Goal: Task Accomplishment & Management: Use online tool/utility

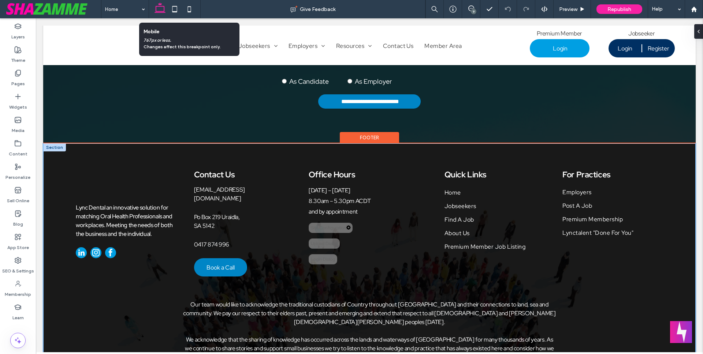
scroll to position [2592, 0]
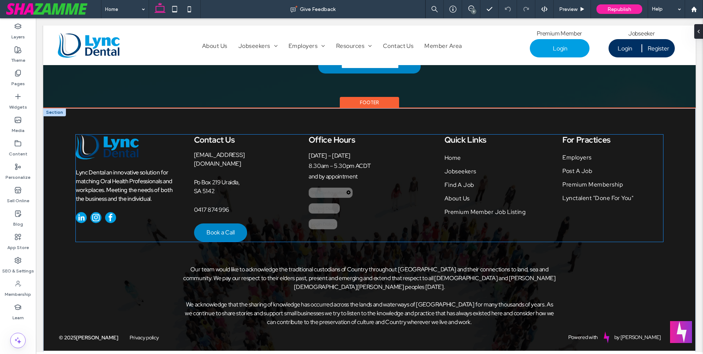
click at [334, 195] on div "Site Configuration" at bounding box center [331, 193] width 44 height 10
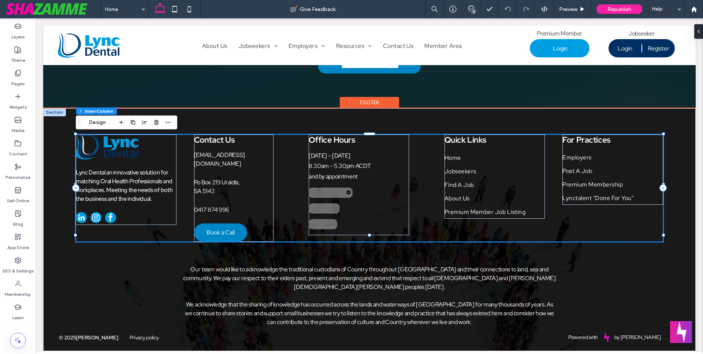
click at [334, 195] on div "Site Configuration" at bounding box center [331, 193] width 44 height 10
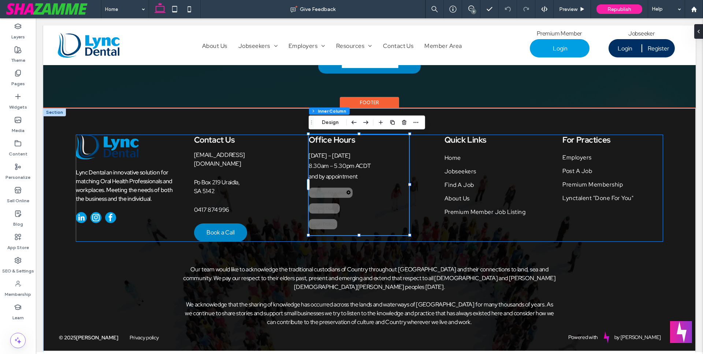
click at [334, 195] on div "Site Configuration" at bounding box center [331, 193] width 44 height 10
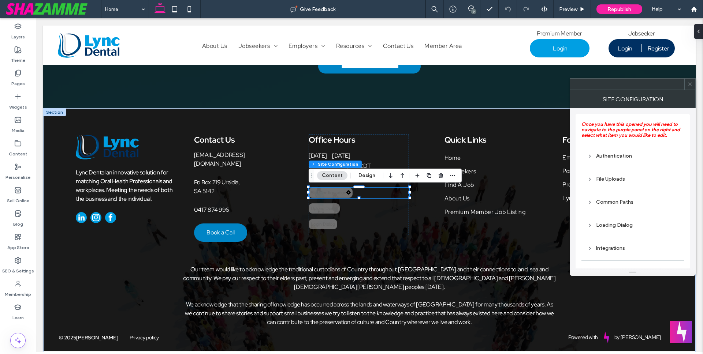
scroll to position [25, 0]
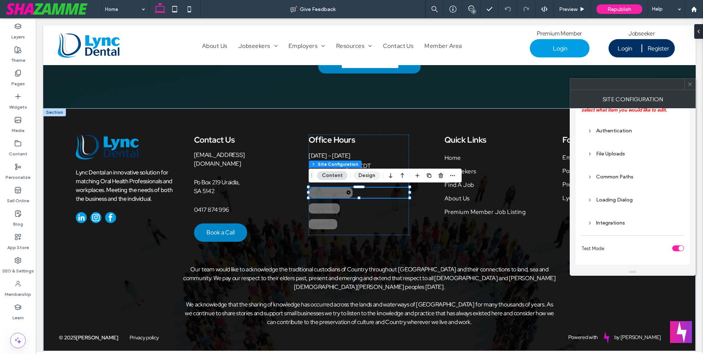
click at [364, 173] on button "Design" at bounding box center [367, 175] width 26 height 9
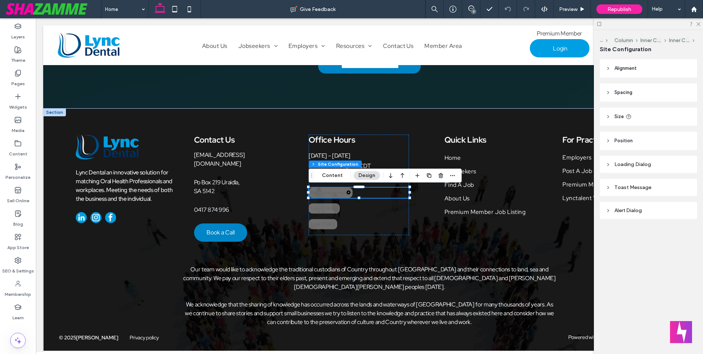
click at [631, 186] on div "Toast Message" at bounding box center [649, 188] width 86 height 6
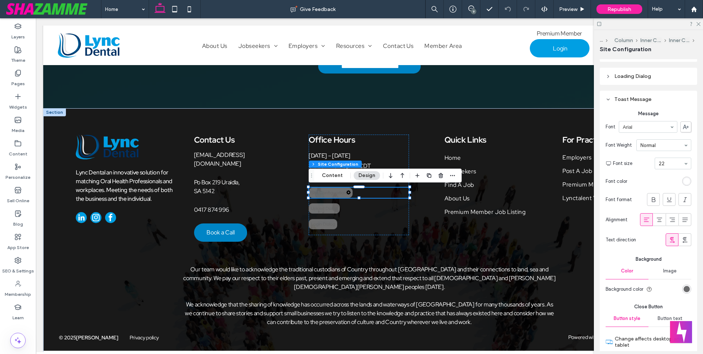
scroll to position [92, 0]
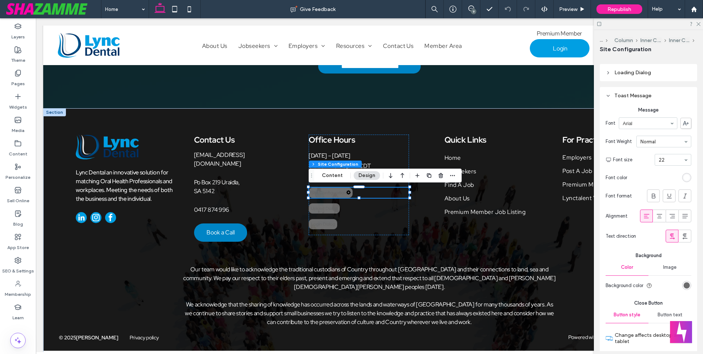
click at [688, 283] on div "rgba(0, 0, 0, 0.565)" at bounding box center [686, 286] width 6 height 6
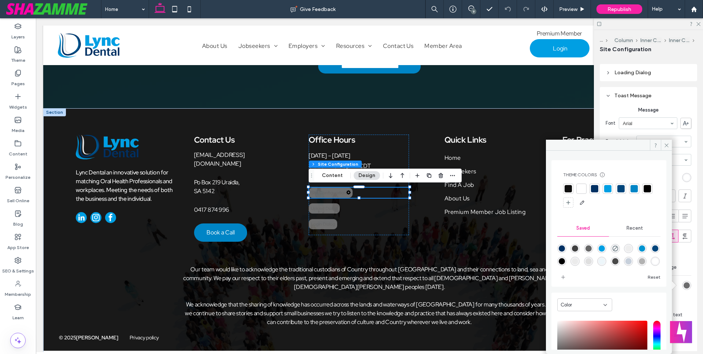
click at [585, 187] on div at bounding box center [581, 188] width 7 height 7
click at [667, 143] on icon at bounding box center [666, 145] width 5 height 5
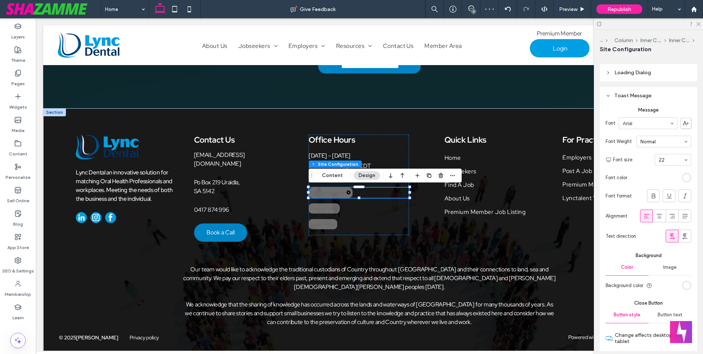
click at [687, 180] on div "rgb(255, 255, 255)" at bounding box center [686, 178] width 6 height 6
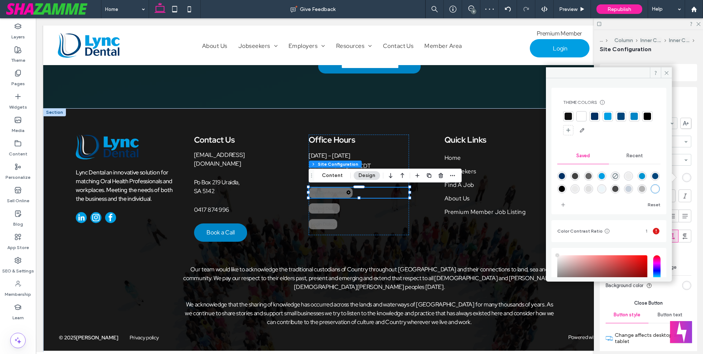
click at [566, 110] on div "Theme Colors Save time with Theme Colors Create a color palette to instantly ad…" at bounding box center [608, 118] width 103 height 48
click at [567, 116] on div at bounding box center [567, 116] width 7 height 7
click at [666, 75] on icon at bounding box center [666, 72] width 5 height 5
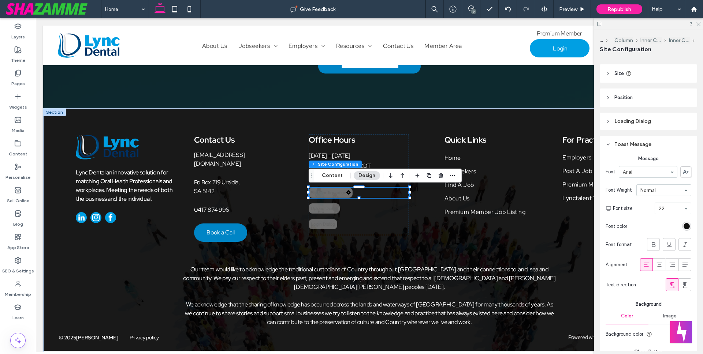
scroll to position [0, 0]
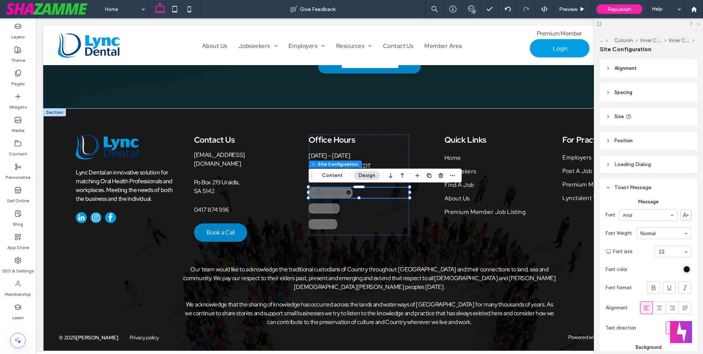
click at [698, 22] on icon at bounding box center [698, 23] width 5 height 5
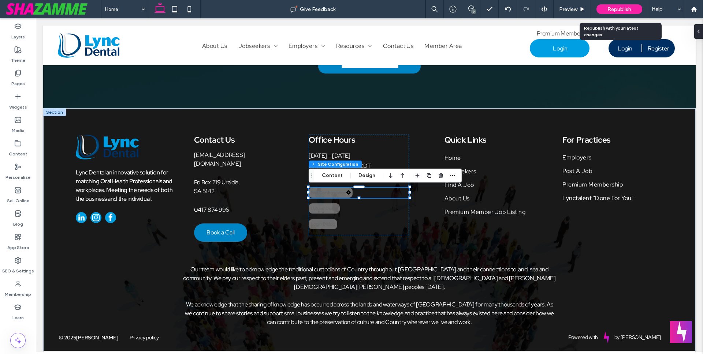
click at [619, 7] on span "Republish" at bounding box center [619, 9] width 24 height 6
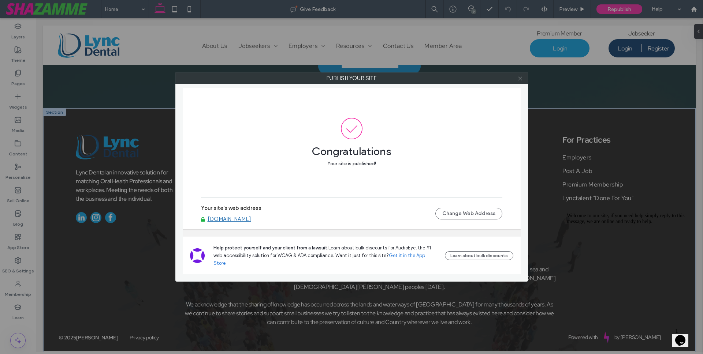
click at [518, 79] on icon at bounding box center [519, 78] width 5 height 5
